Goal: Task Accomplishment & Management: Use online tool/utility

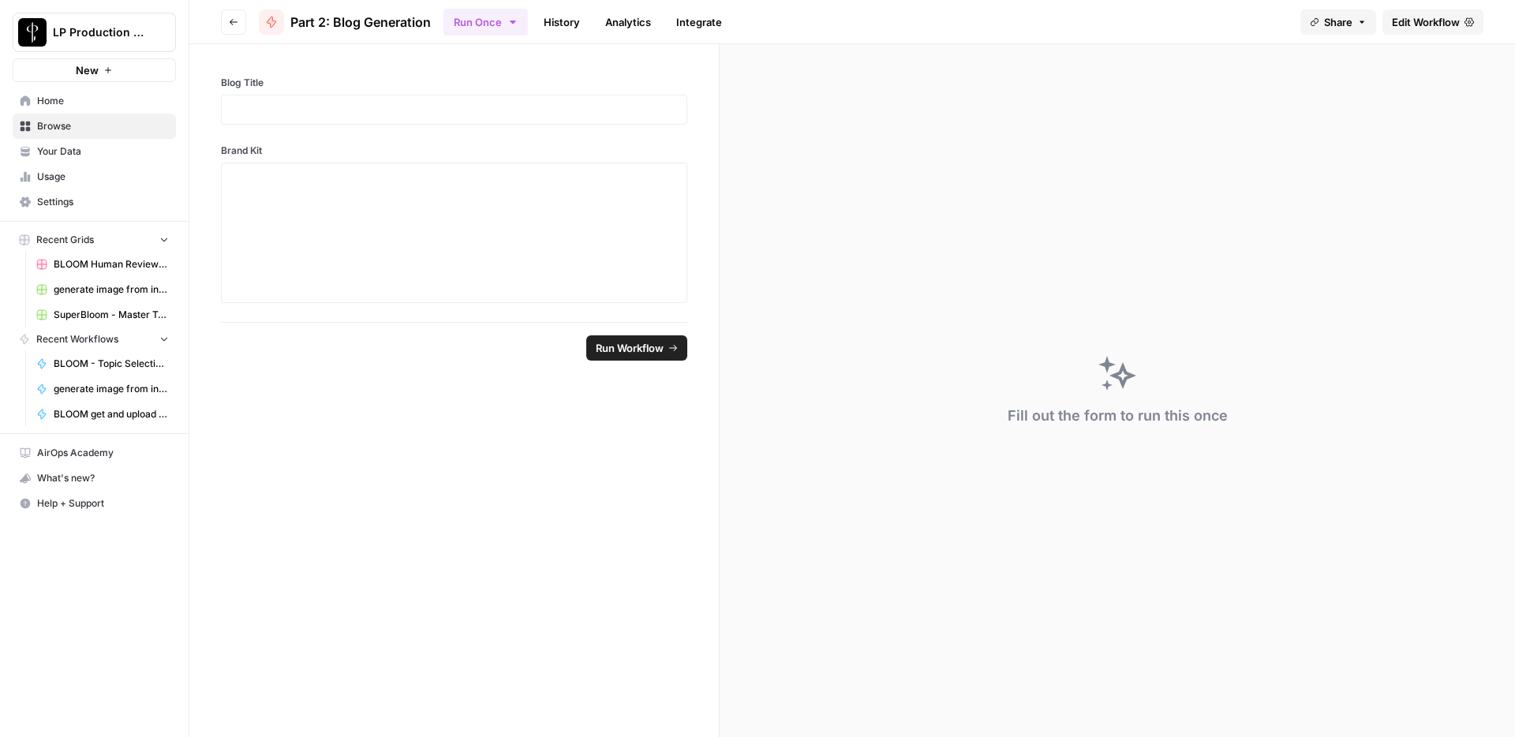
click at [1422, 22] on span "Edit Workflow" at bounding box center [1426, 22] width 68 height 16
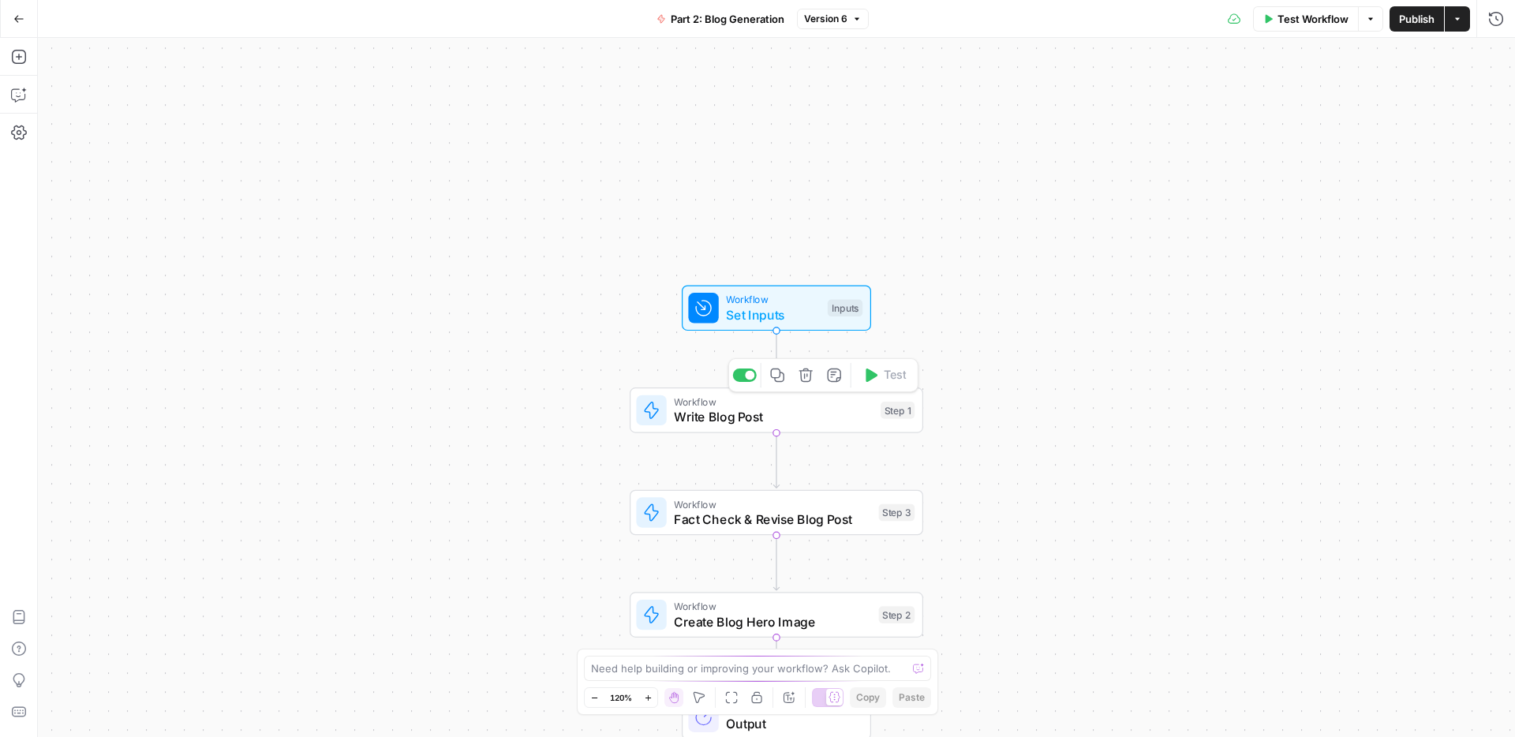
click at [756, 415] on span "Write Blog Post" at bounding box center [773, 416] width 199 height 19
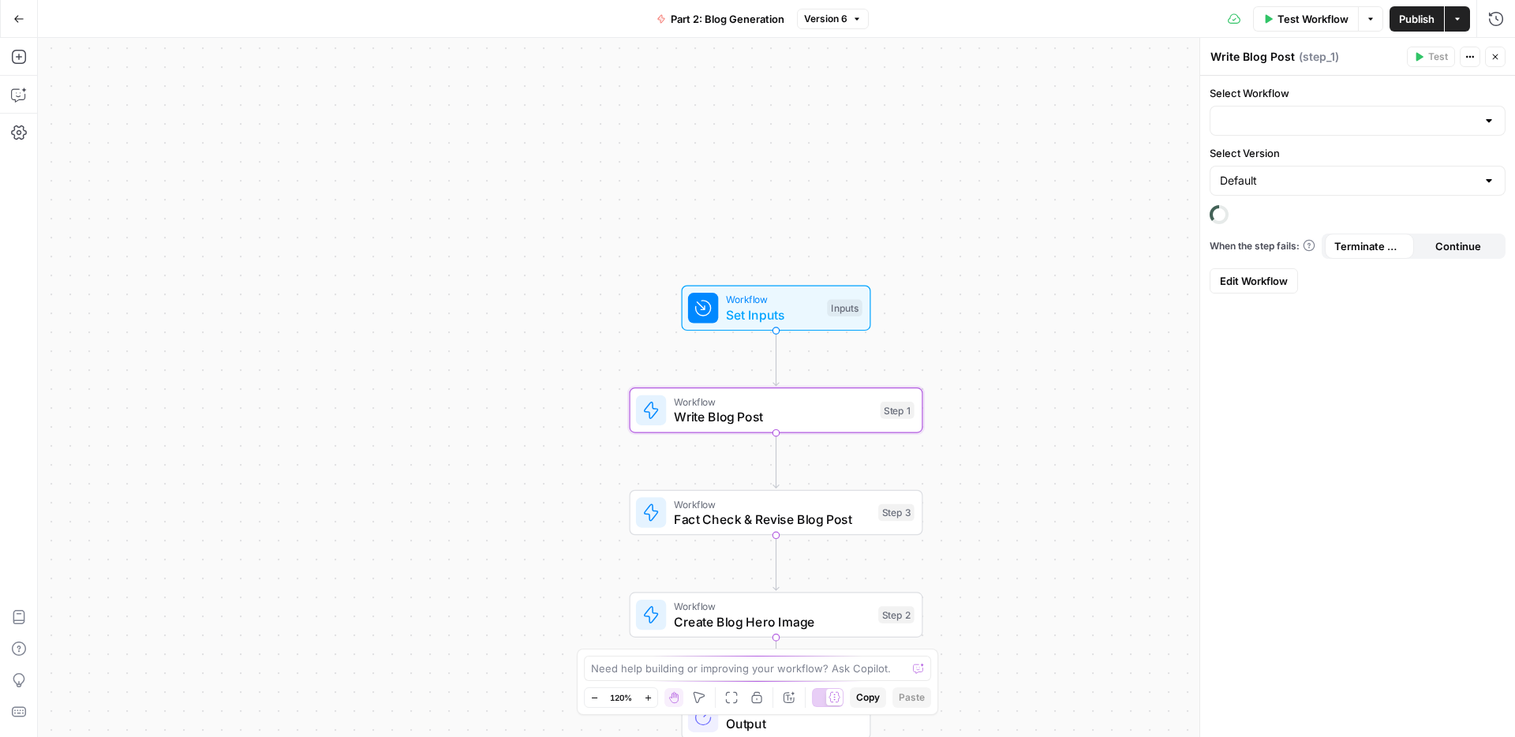
type input "Blog Writing Engine v2"
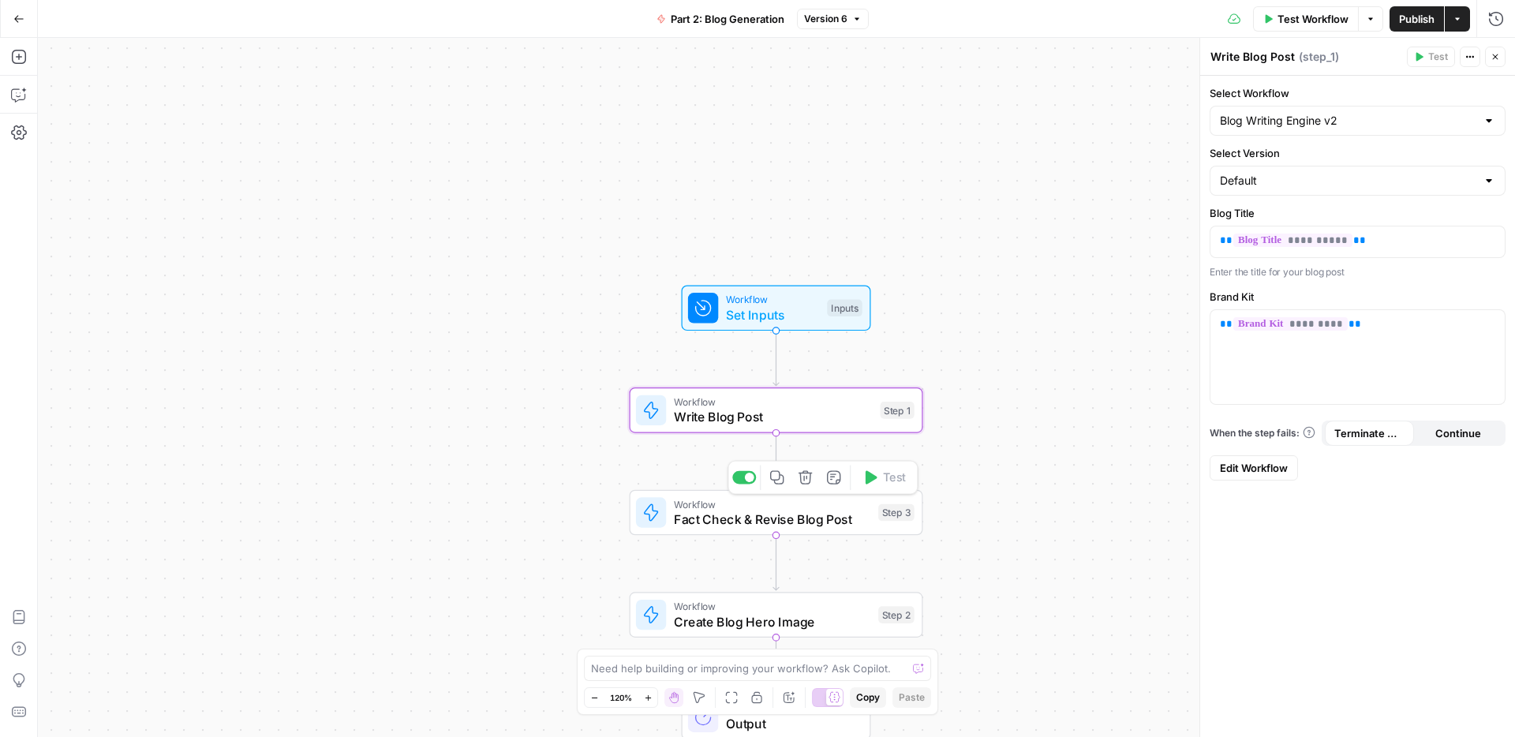
click at [835, 531] on div "Workflow Fact Check & Revise Blog Post Step 3 Copy step Delete step Add Note Te…" at bounding box center [777, 513] width 294 height 46
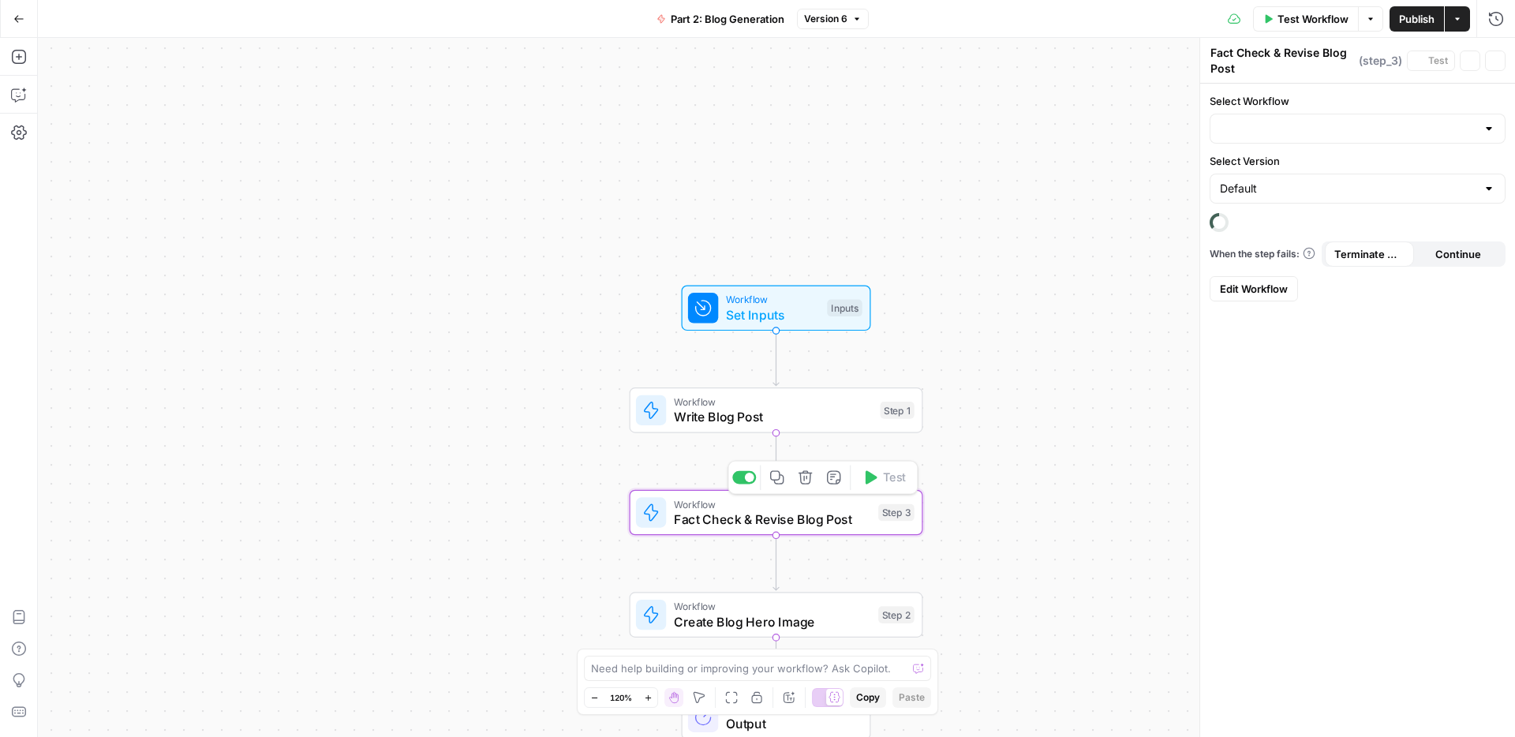
type input "Blog Fact Checker"
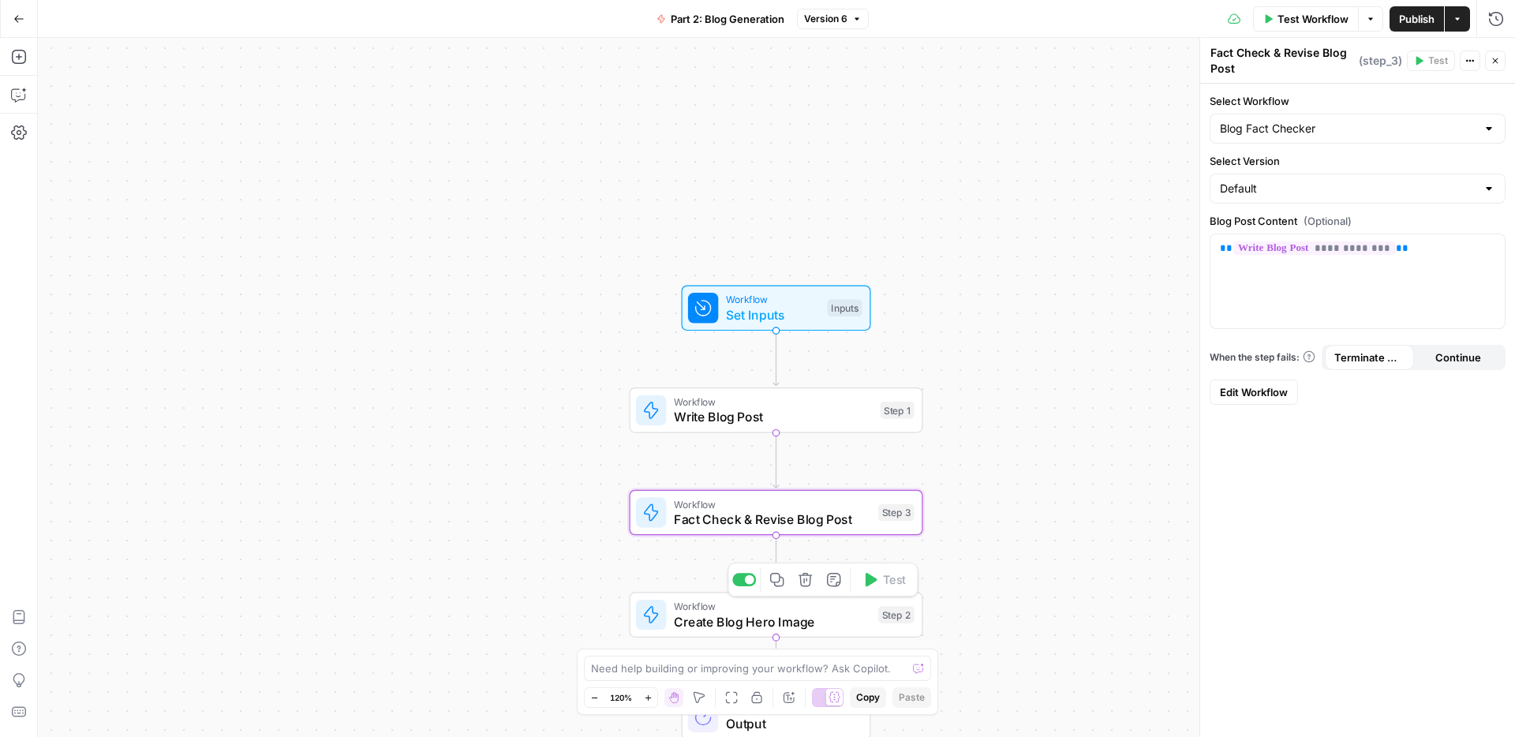
click at [845, 623] on span "Create Blog Hero Image" at bounding box center [772, 621] width 197 height 19
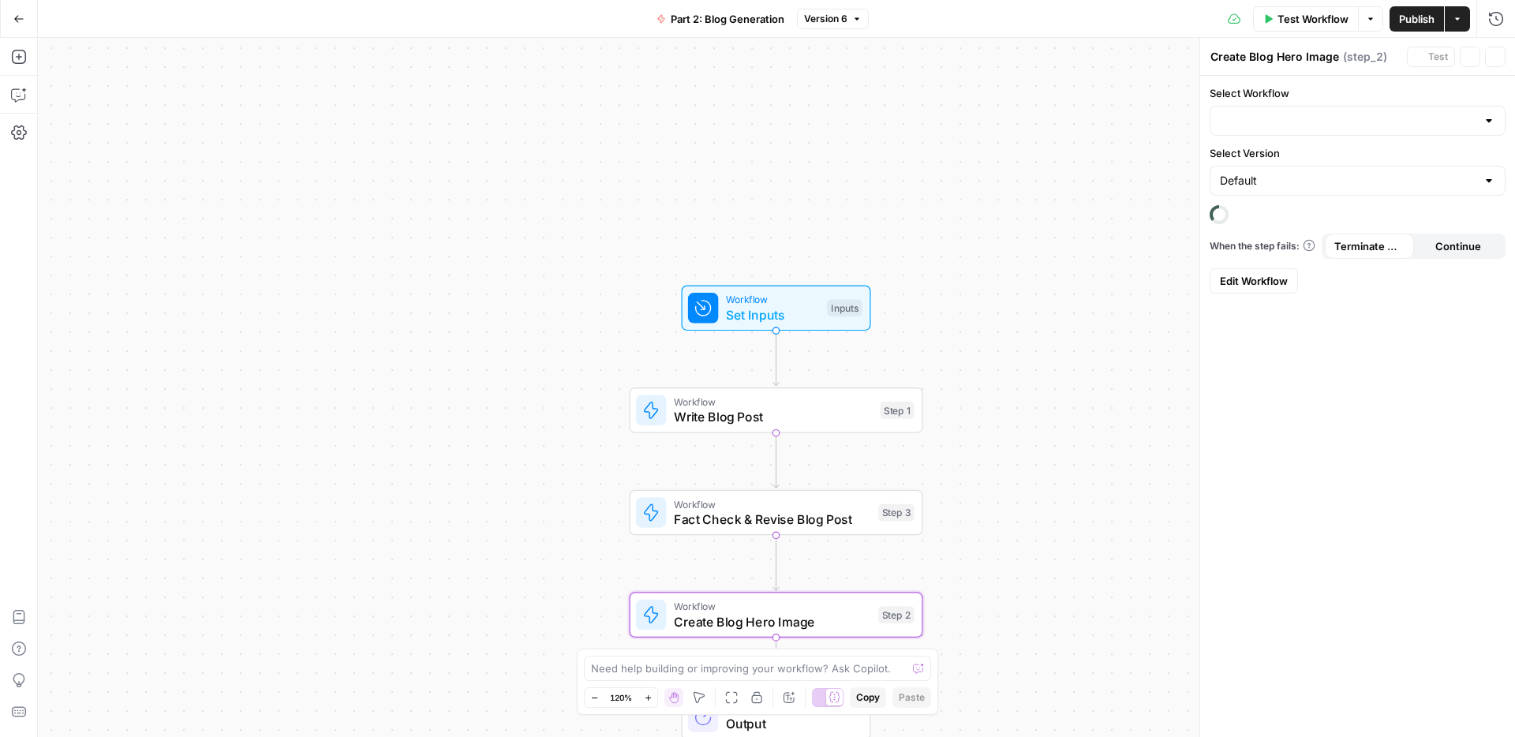
type input "Blog Hero Image Engine"
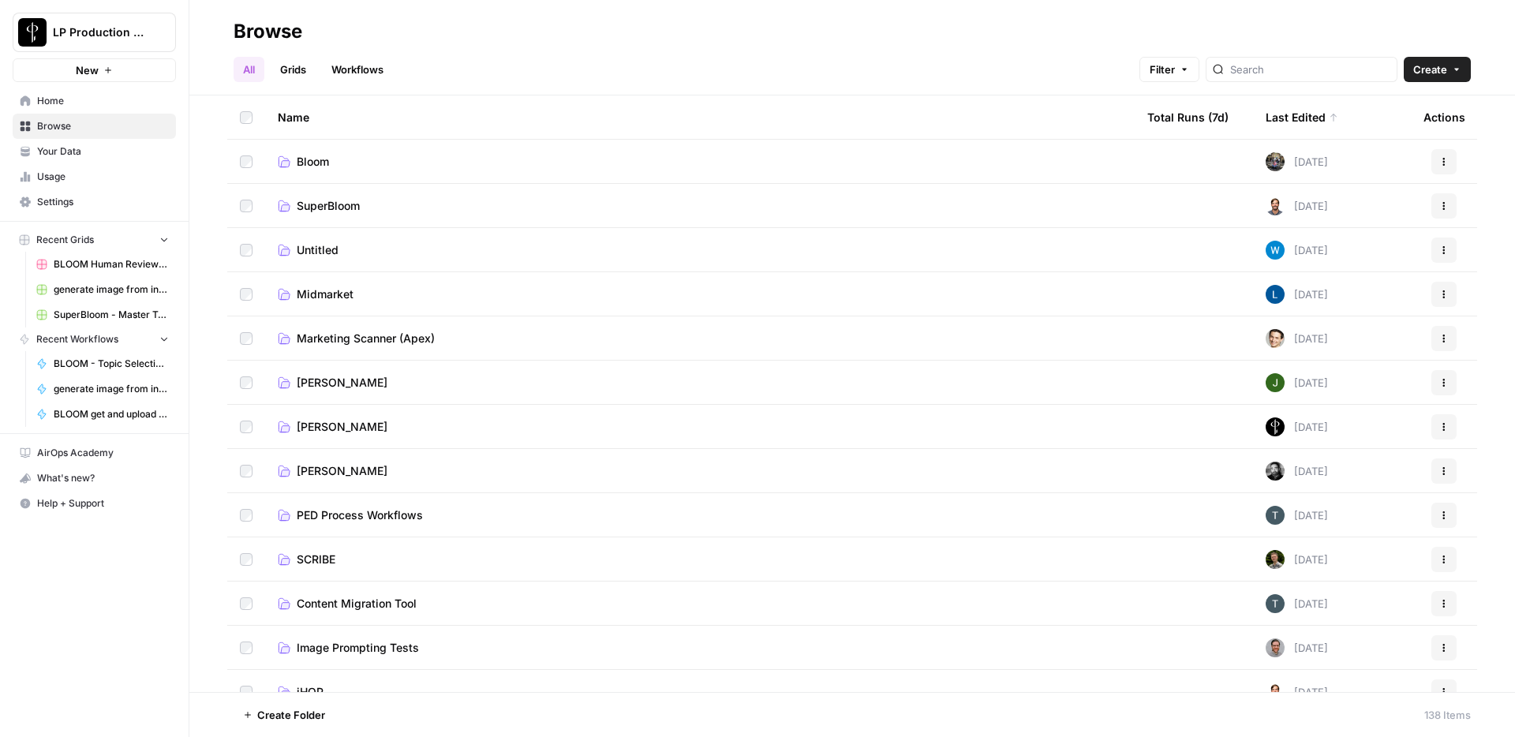
scroll to position [140, 0]
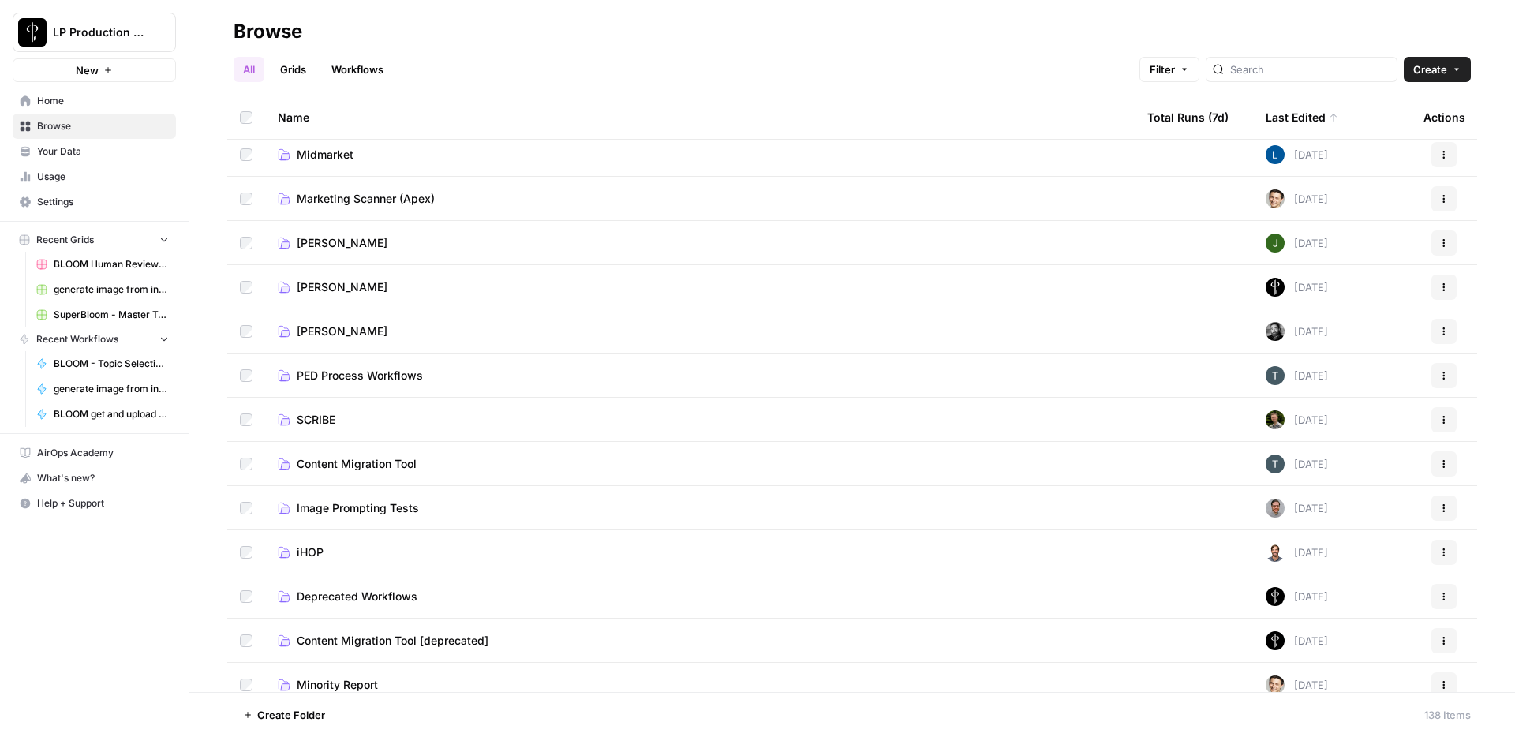
click at [1060, 27] on h2 "Browse" at bounding box center [852, 31] width 1237 height 25
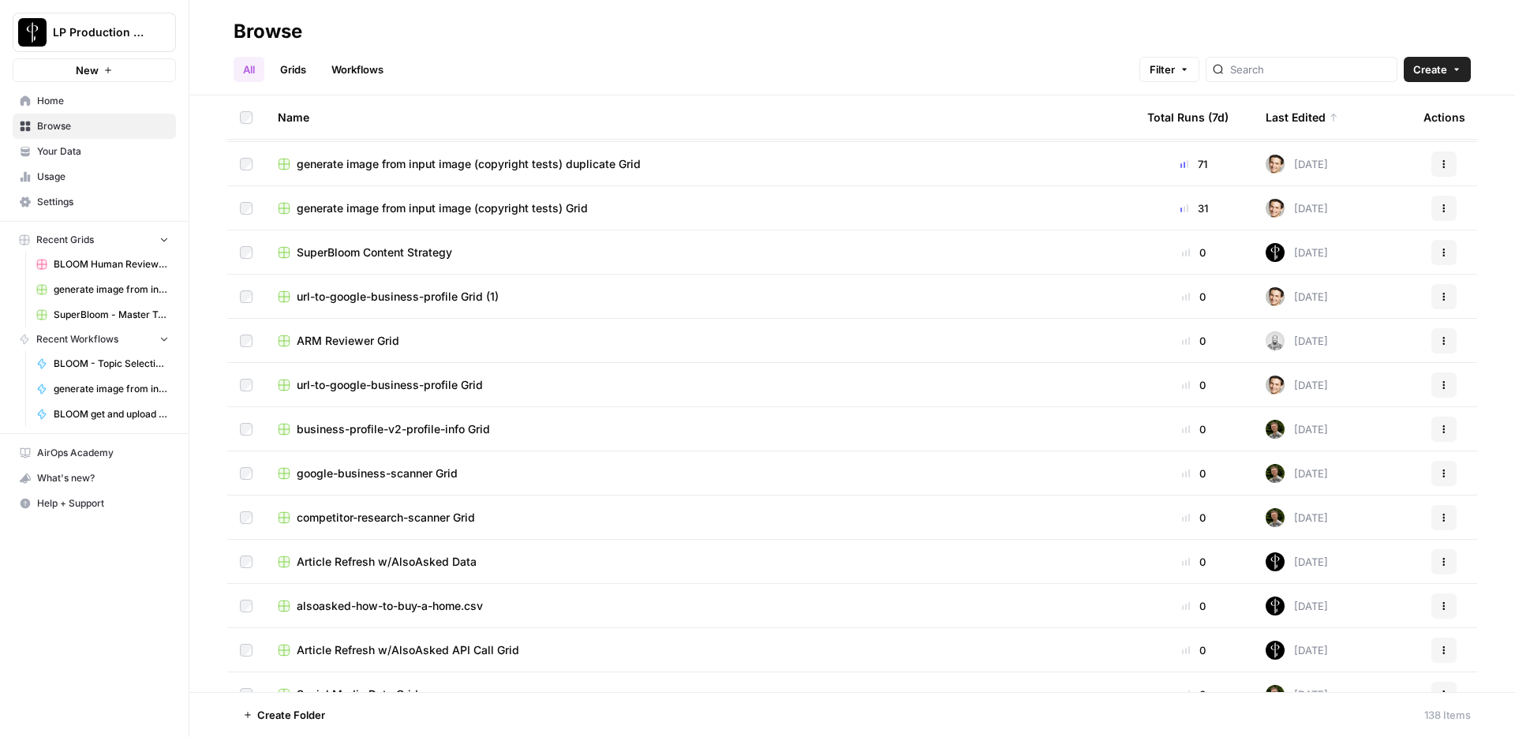
scroll to position [838, 0]
click at [338, 340] on span "ARM Reviewer Grid" at bounding box center [348, 340] width 103 height 16
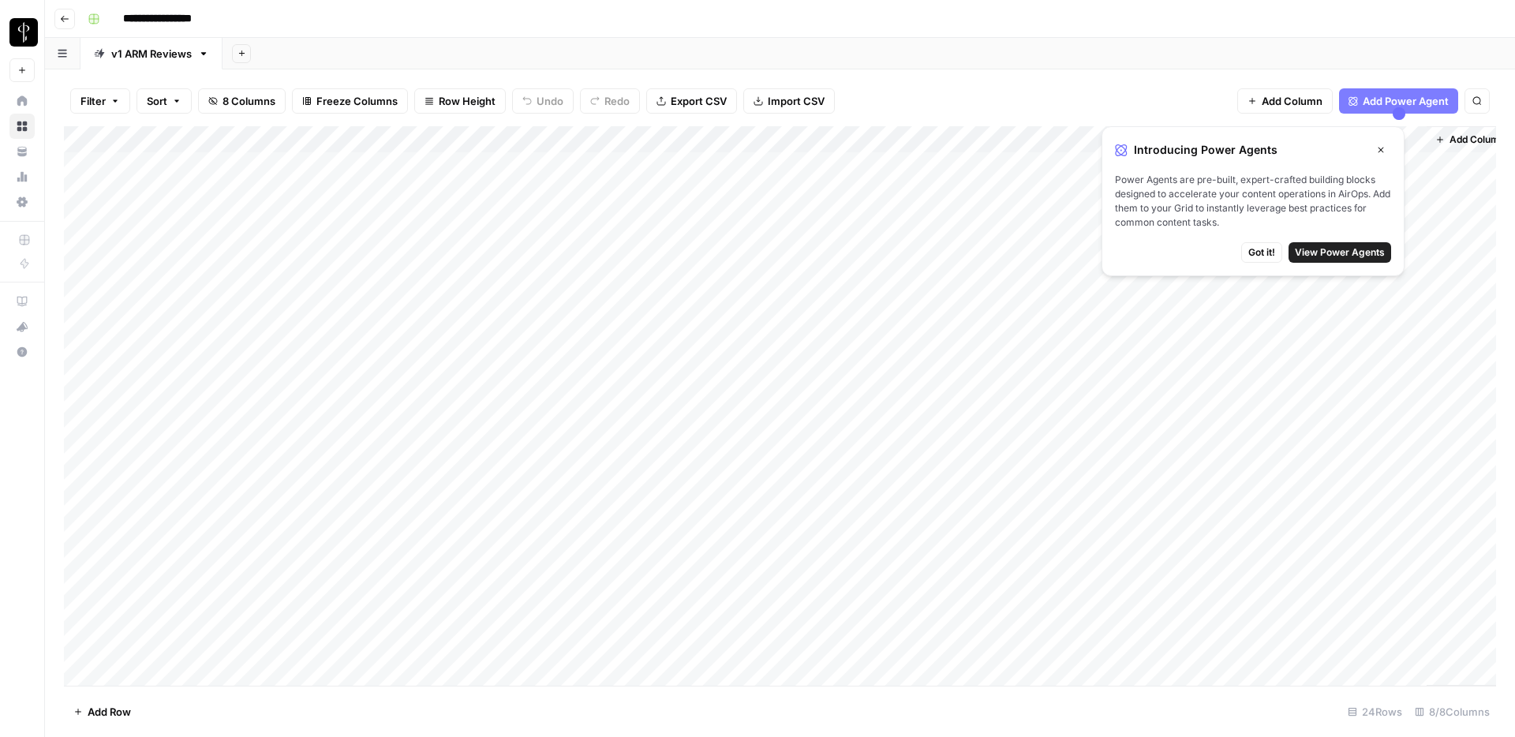
click at [845, 34] on header "**********" at bounding box center [780, 19] width 1470 height 38
click at [63, 21] on icon "button" at bounding box center [64, 18] width 9 height 9
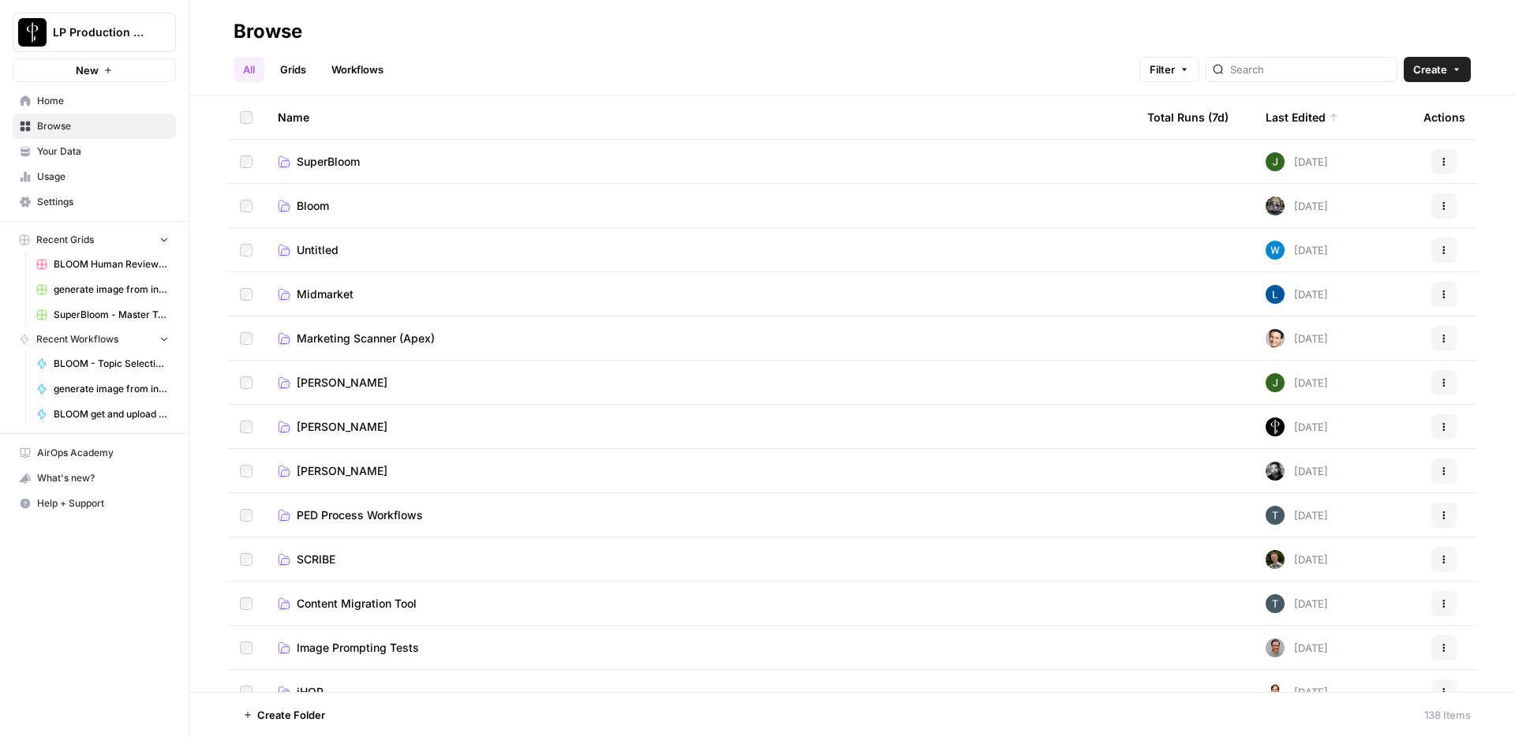
click at [600, 26] on h2 "Browse" at bounding box center [852, 31] width 1237 height 25
click at [26, 179] on icon at bounding box center [25, 177] width 3 height 10
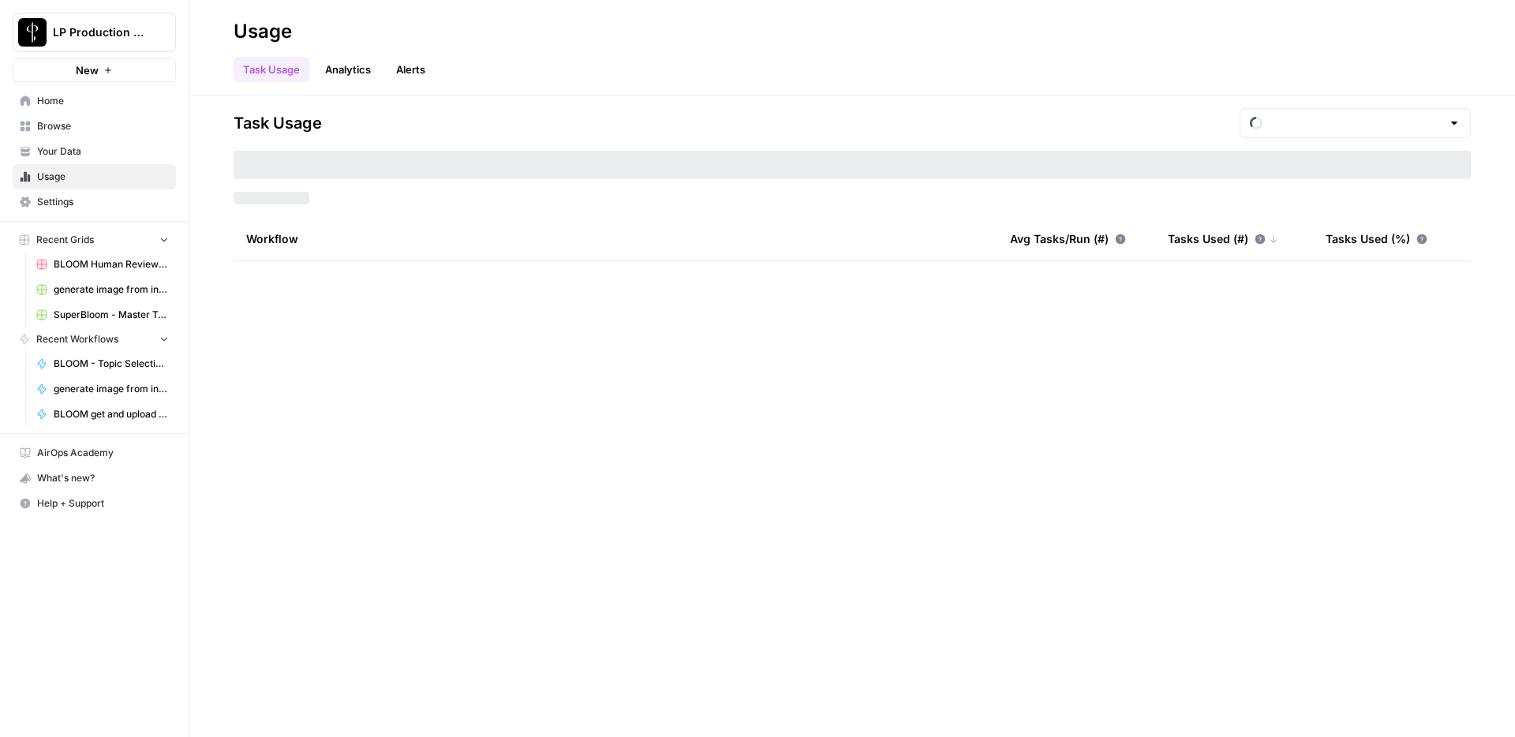
type input "August Tasks"
click at [64, 100] on span "Home" at bounding box center [103, 101] width 132 height 14
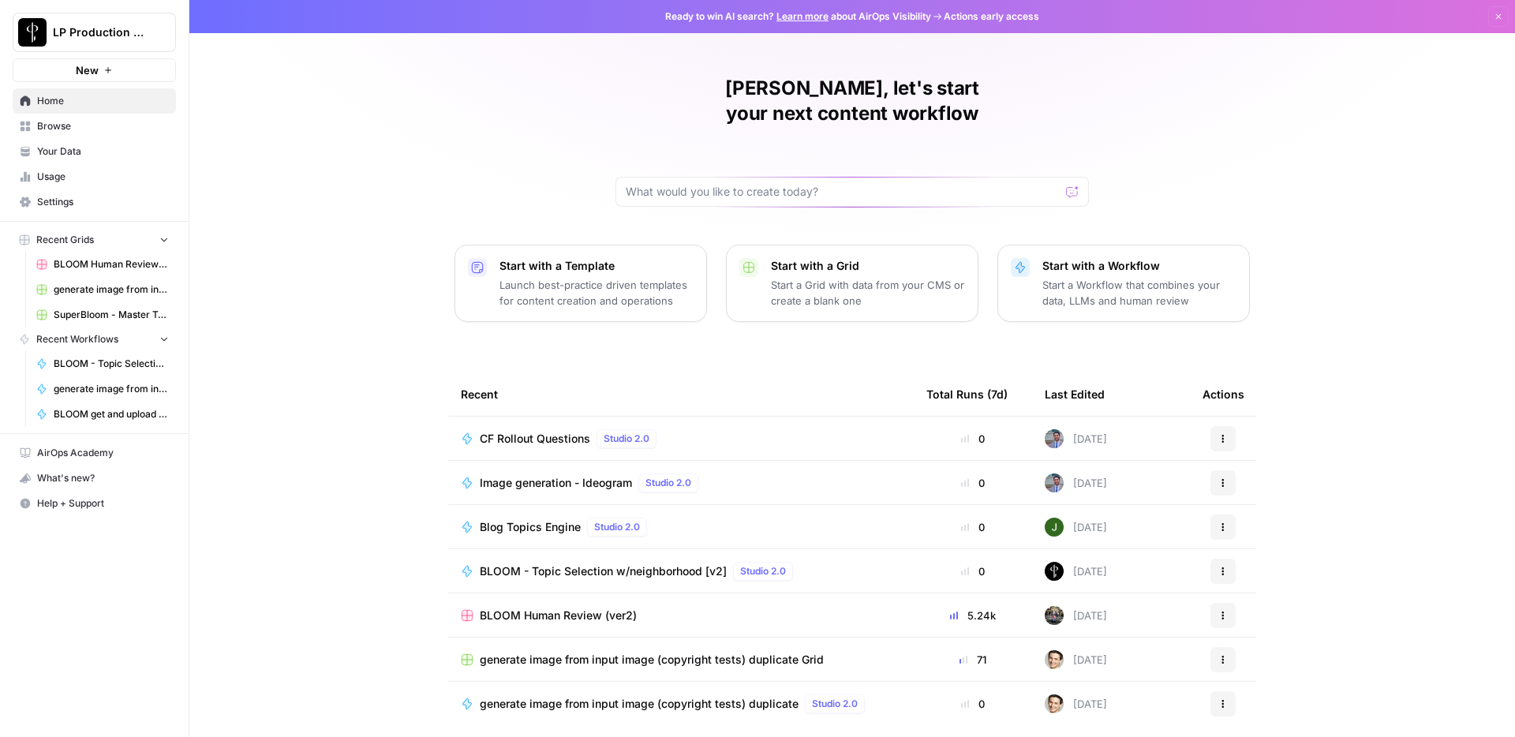
click at [1467, 210] on div "[PERSON_NAME], let's start your next content workflow Start with a Template Lau…" at bounding box center [852, 375] width 1326 height 751
click at [554, 431] on span "CF Rollout Questions" at bounding box center [535, 439] width 110 height 16
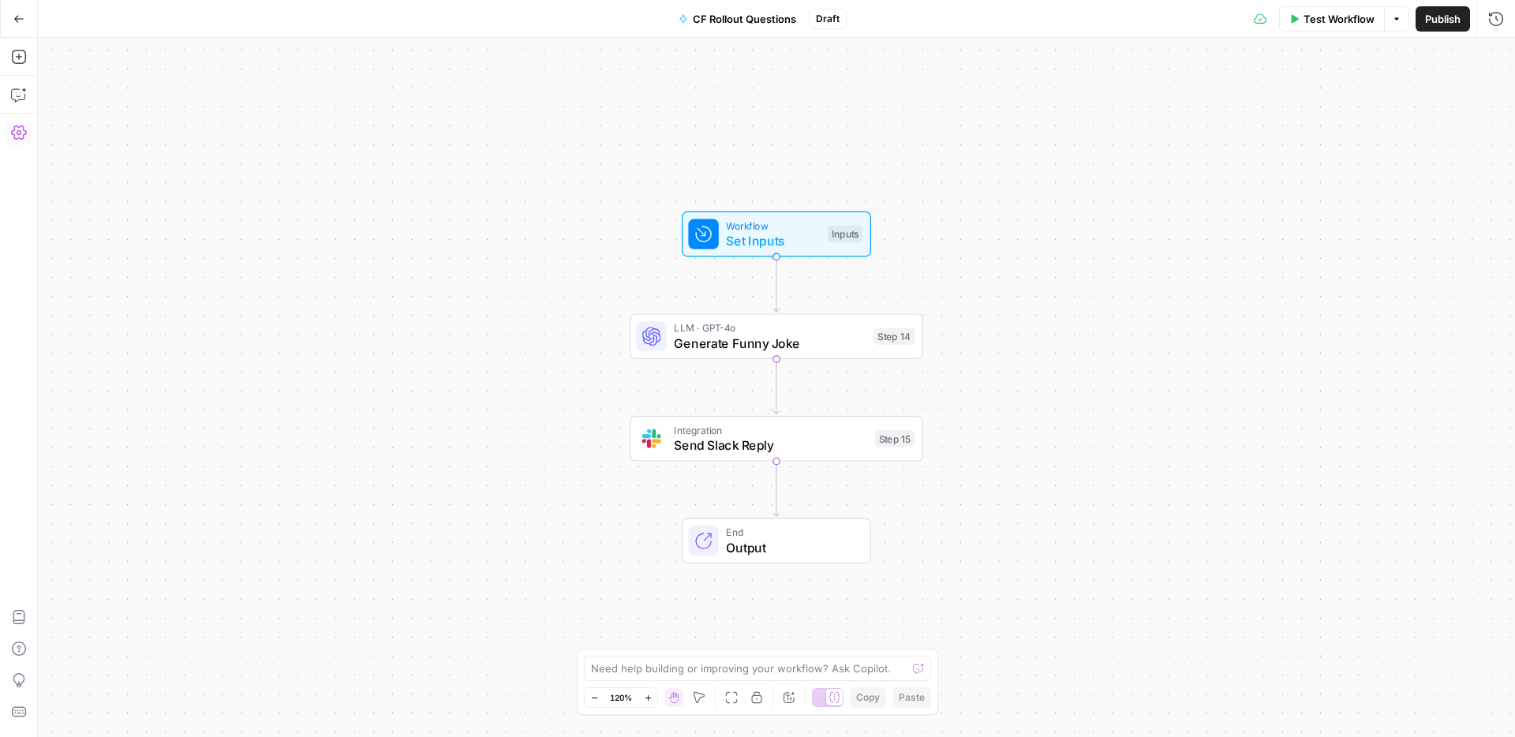
click at [13, 135] on icon "button" at bounding box center [19, 133] width 16 height 16
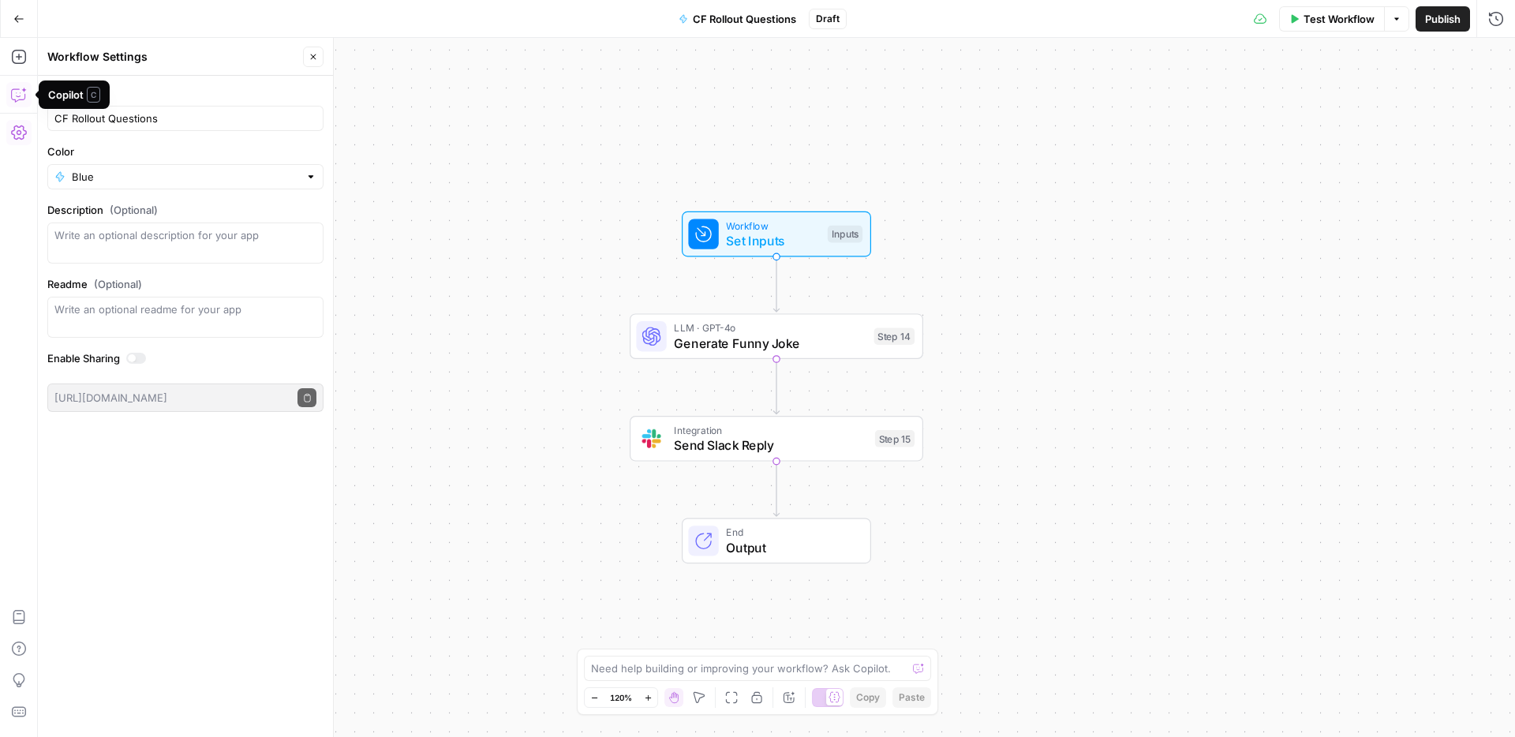
click at [20, 99] on icon "button" at bounding box center [19, 95] width 16 height 16
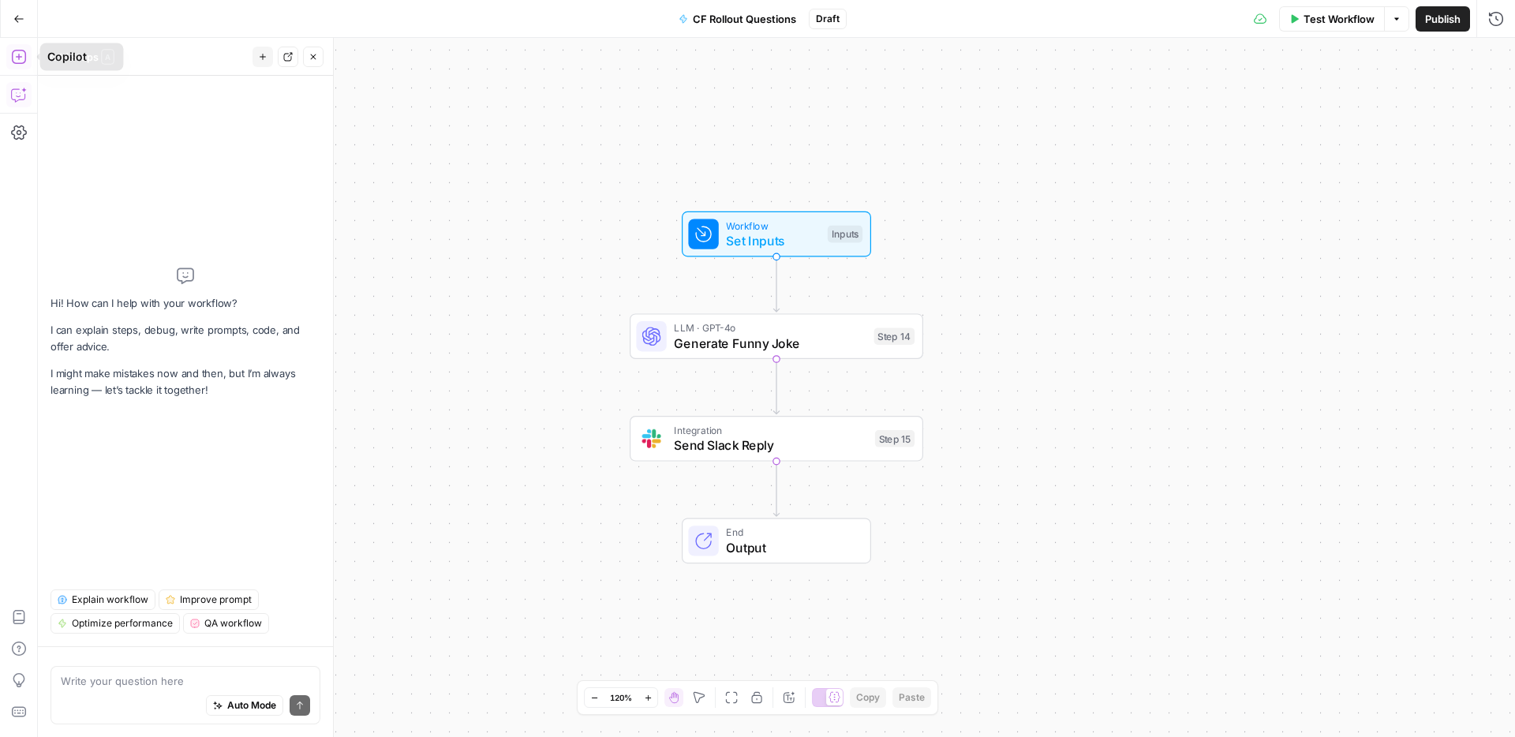
click at [21, 55] on icon "button" at bounding box center [19, 57] width 16 height 16
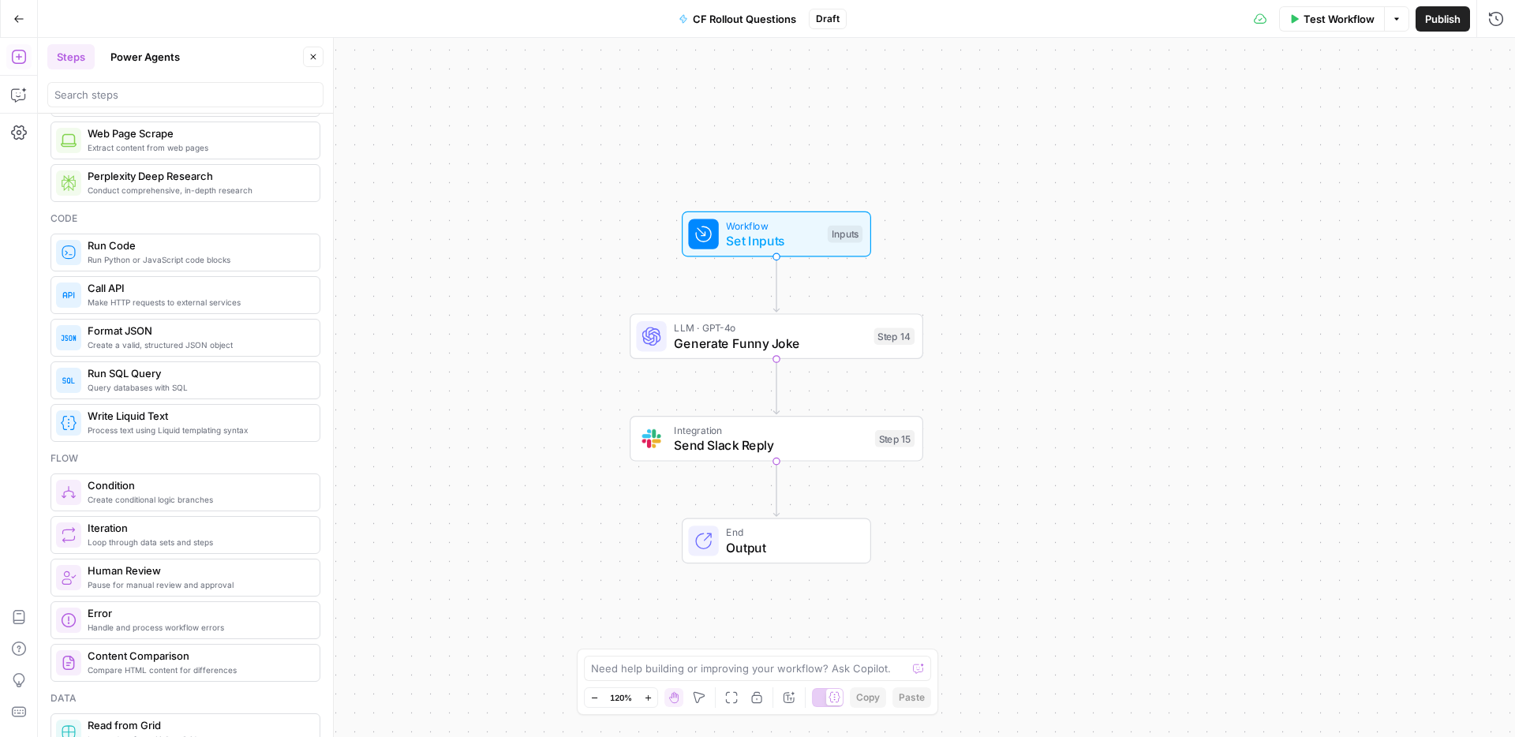
scroll to position [188, 0]
